Goal: Information Seeking & Learning: Understand process/instructions

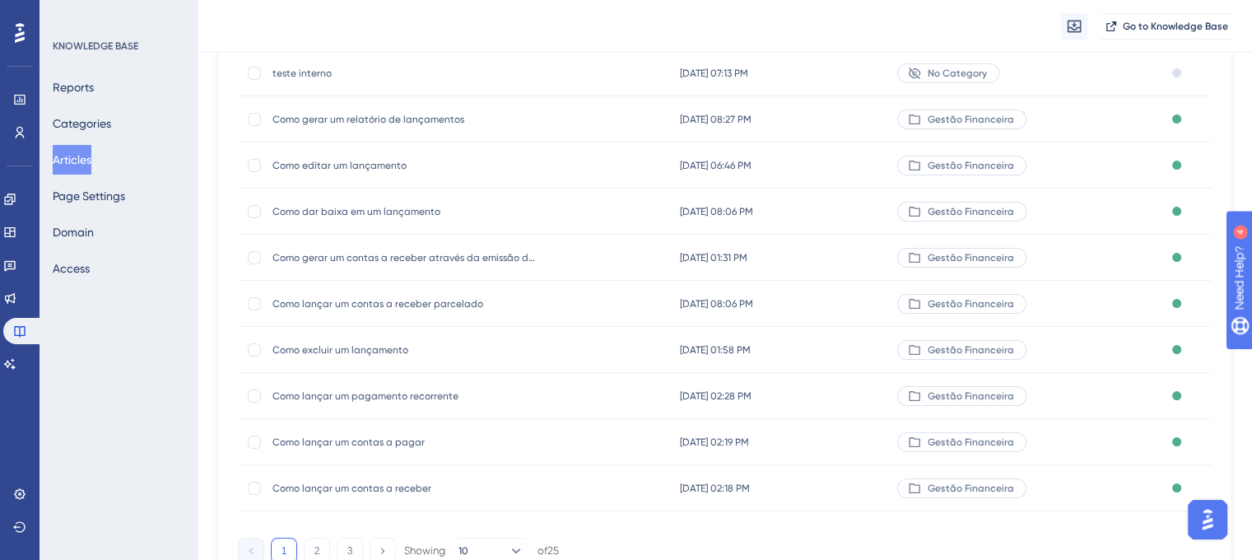
scroll to position [247, 0]
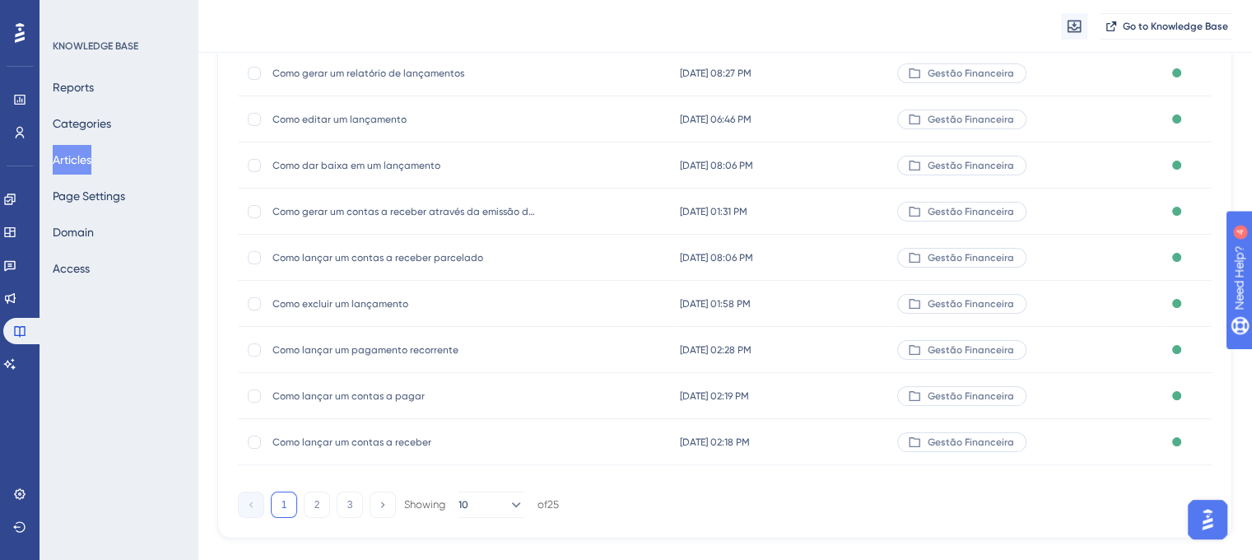
click at [371, 353] on span "Como lançar um pagamento recorrente" at bounding box center [404, 349] width 263 height 13
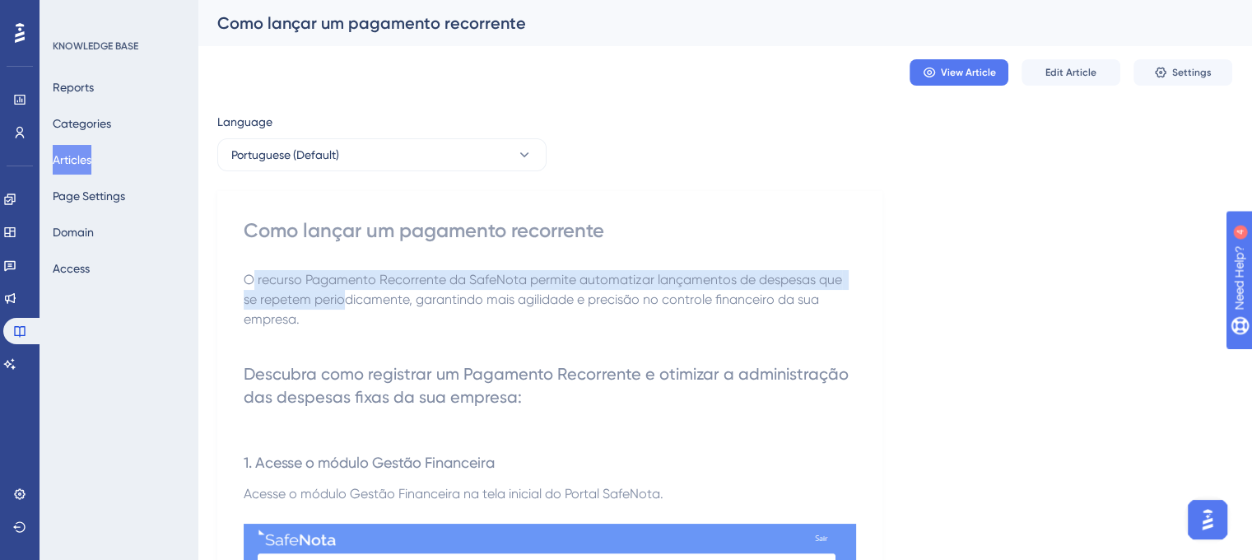
drag, startPoint x: 251, startPoint y: 279, endPoint x: 345, endPoint y: 300, distance: 96.1
click at [345, 300] on span "O recurso Pagamento Recorrente da SafeNota permite automatizar lançamentos de d…" at bounding box center [545, 299] width 602 height 55
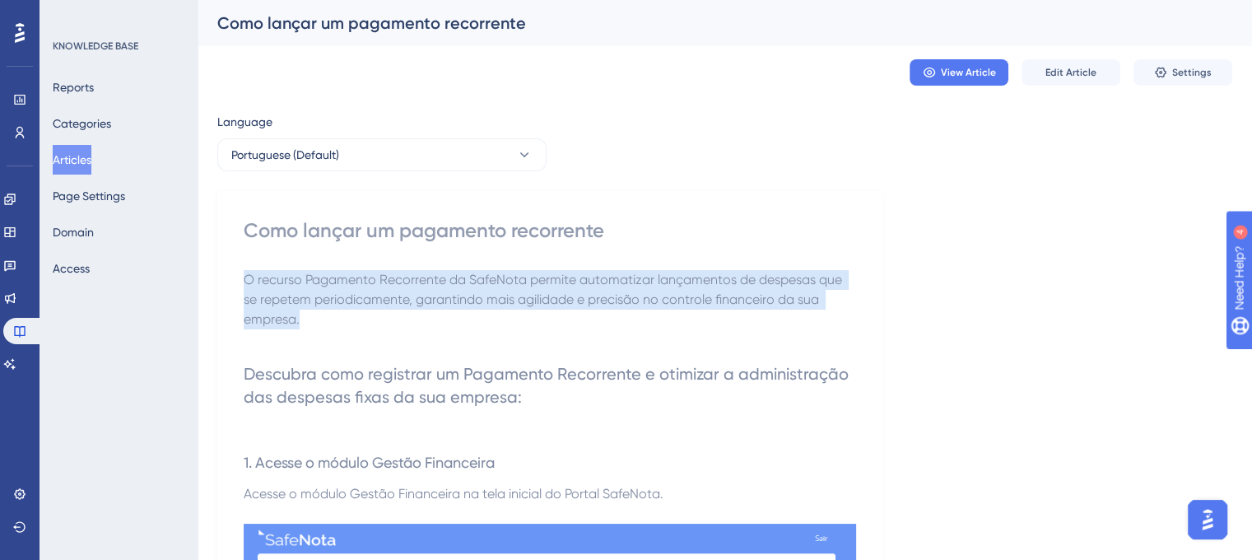
drag, startPoint x: 241, startPoint y: 277, endPoint x: 317, endPoint y: 316, distance: 85.4
copy span "O recurso Pagamento Recorrente da SafeNota permite automatizar lançamentos de d…"
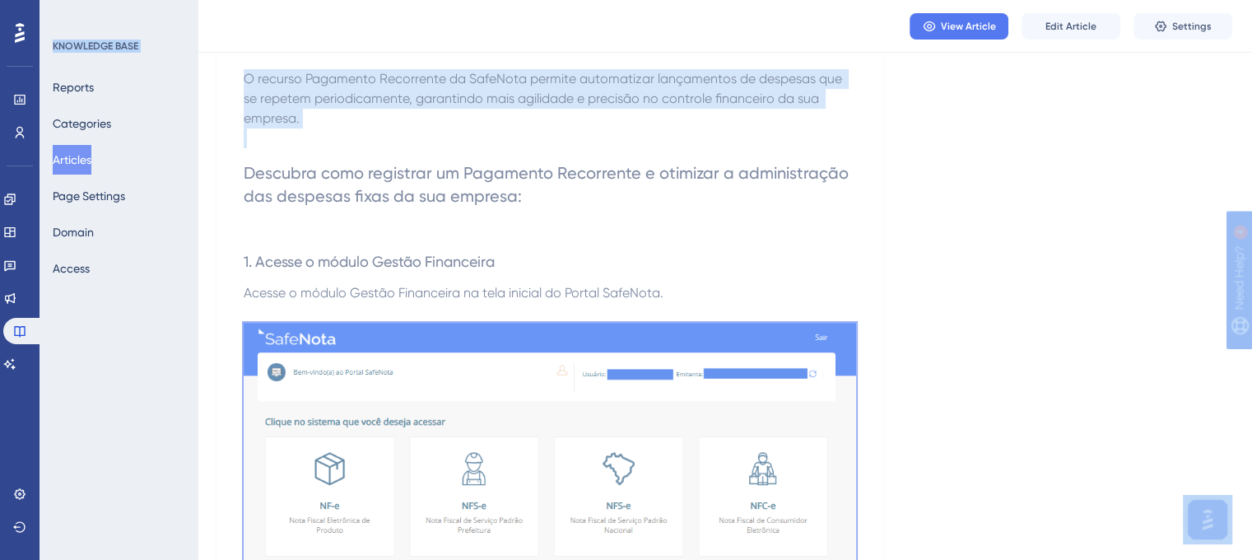
scroll to position [53, 0]
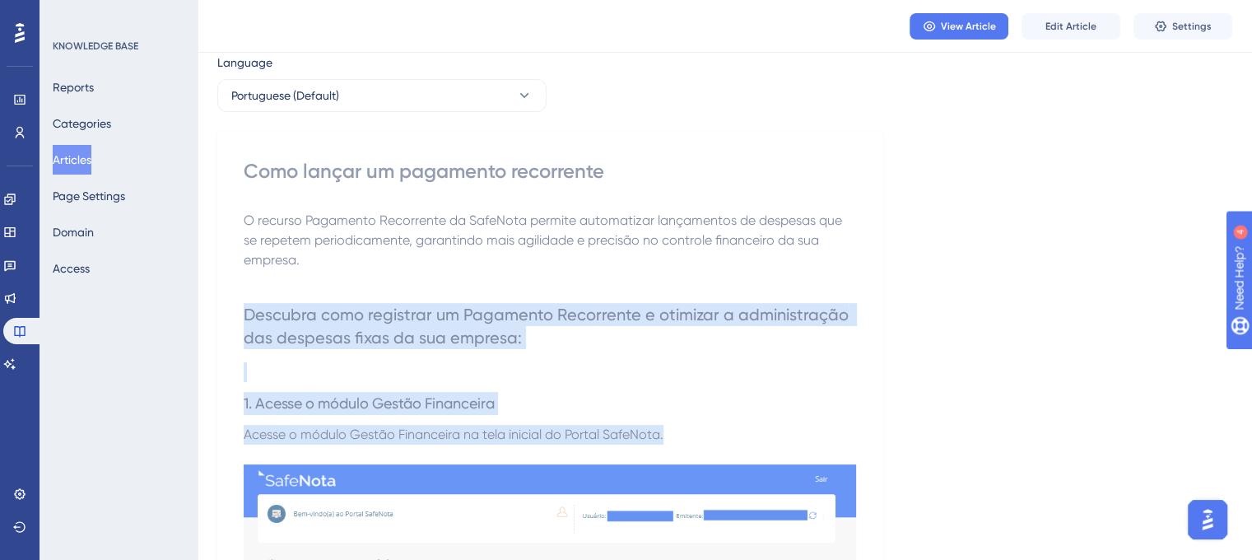
drag, startPoint x: 247, startPoint y: 277, endPoint x: 719, endPoint y: 431, distance: 496.3
copy div "Descubra como registrar um Pagamento Recorrente e otimizar a administração das …"
click at [530, 372] on p at bounding box center [550, 372] width 613 height 20
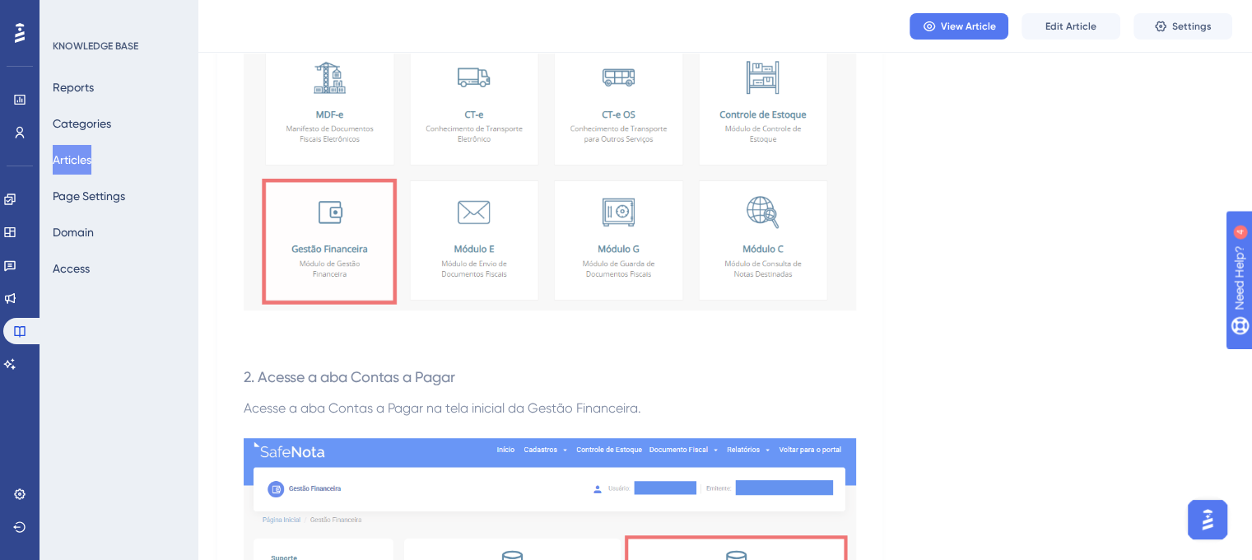
scroll to position [958, 0]
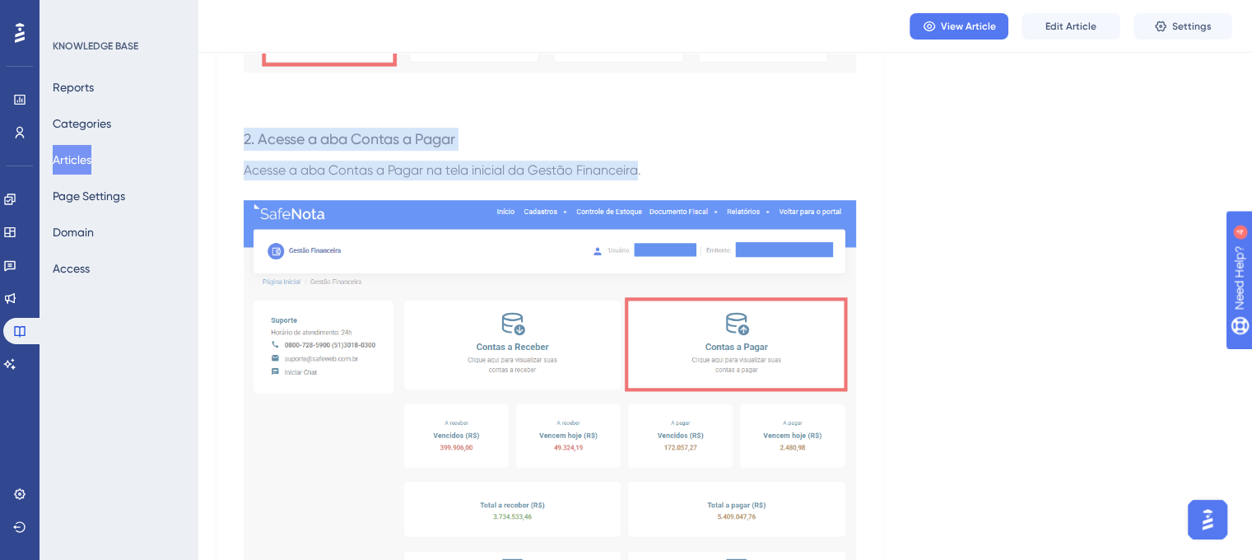
drag, startPoint x: 243, startPoint y: 140, endPoint x: 641, endPoint y: 170, distance: 398.9
copy div "2. Acesse a aba Contas a Pagar Acesse a aba Contas a Pagar na tela inicial da G…"
